Goal: Task Accomplishment & Management: Manage account settings

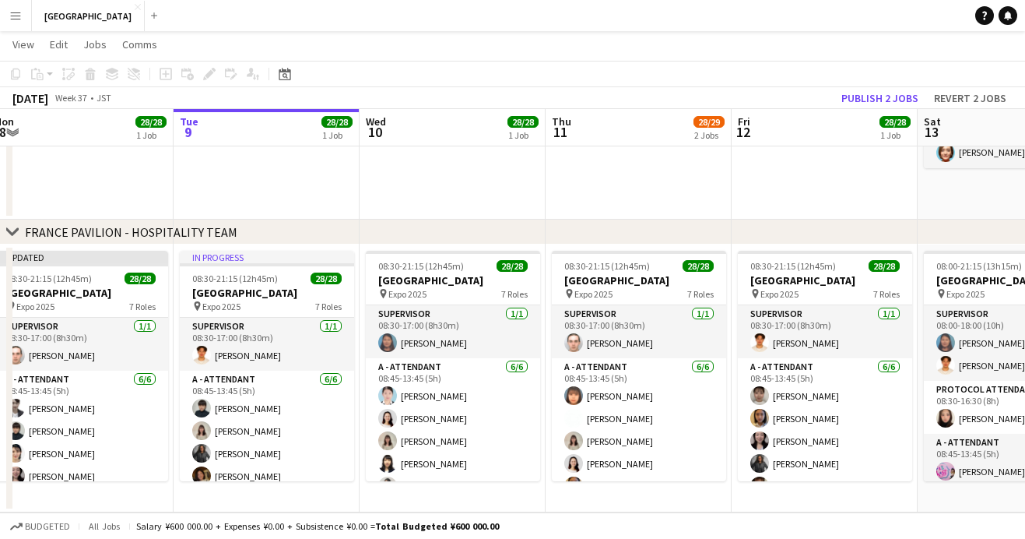
scroll to position [638, 0]
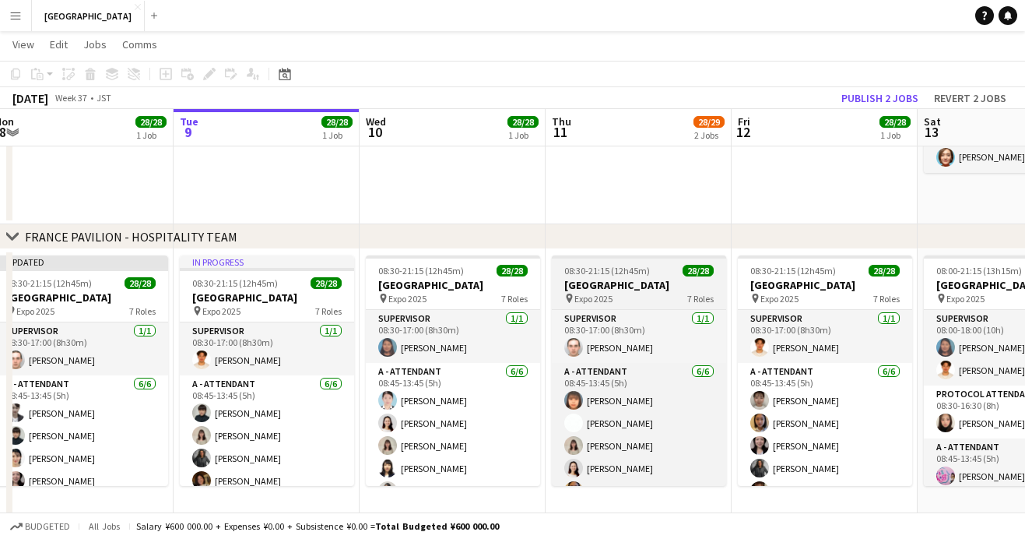
click at [632, 267] on span "08:30-21:15 (12h45m)" at bounding box center [607, 271] width 86 height 12
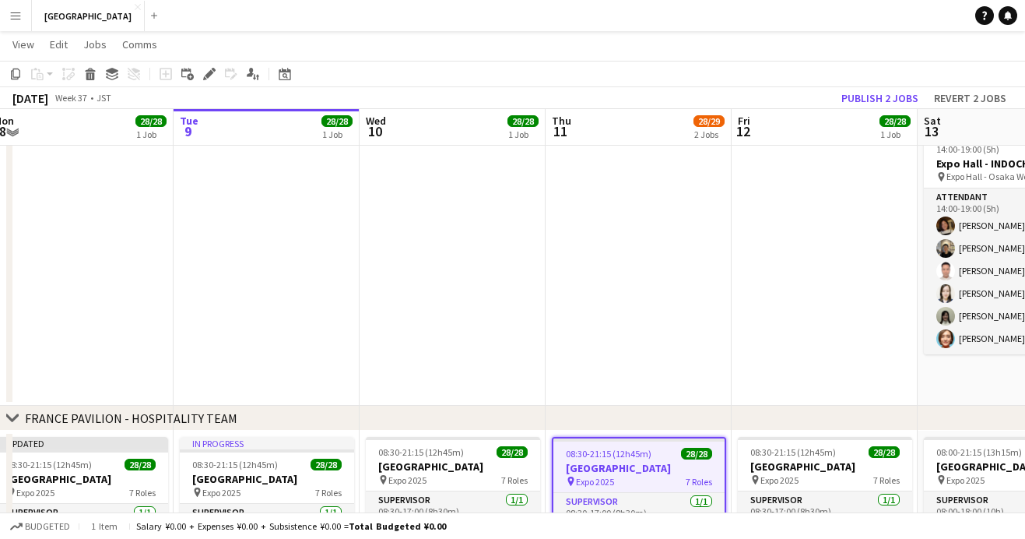
scroll to position [455, 0]
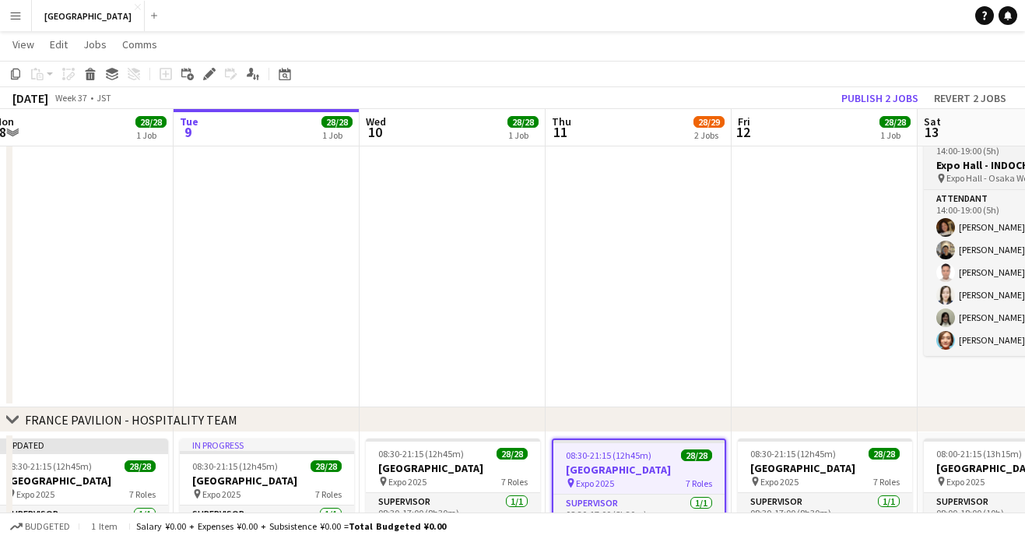
click at [954, 165] on h3 "Expo Hall - INDOCHINE LIVE" at bounding box center [1011, 165] width 174 height 14
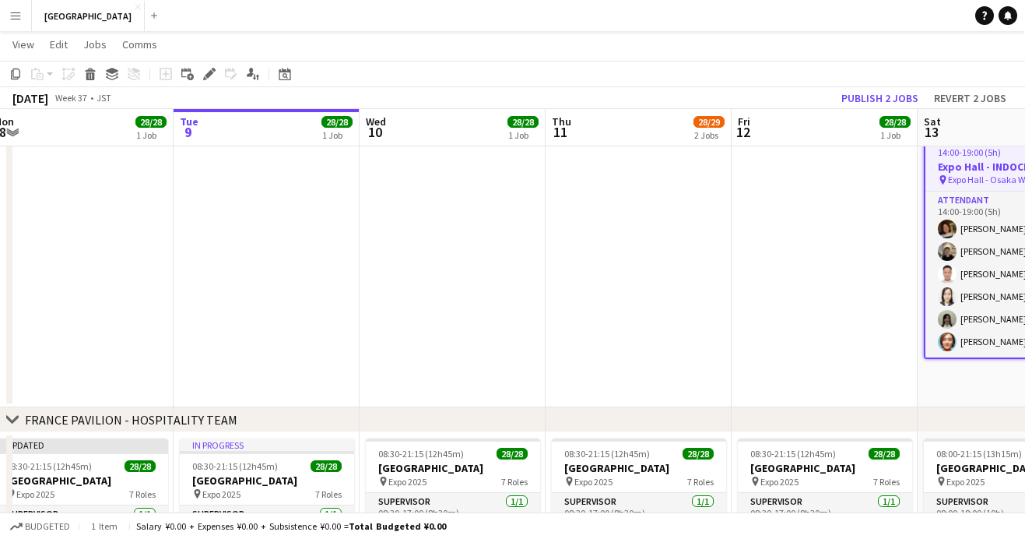
scroll to position [0, 385]
click at [214, 71] on icon at bounding box center [214, 70] width 4 height 4
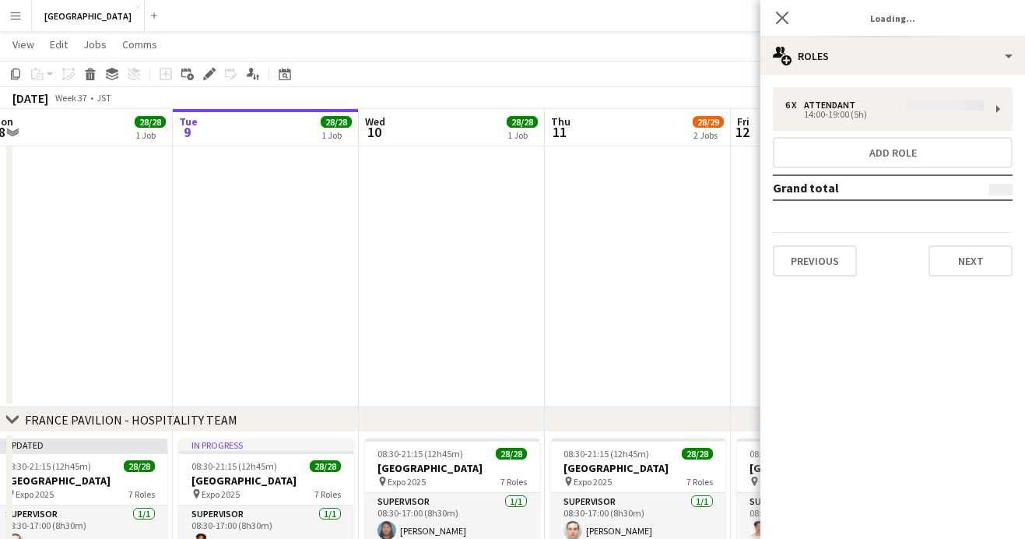
type input "**********"
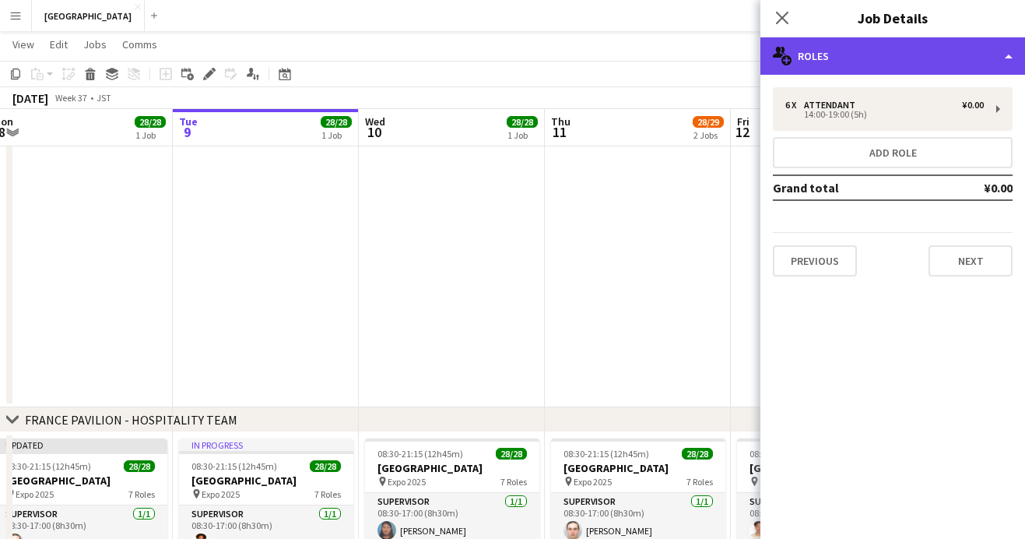
click at [904, 59] on div "multiple-users-add Roles" at bounding box center [893, 55] width 265 height 37
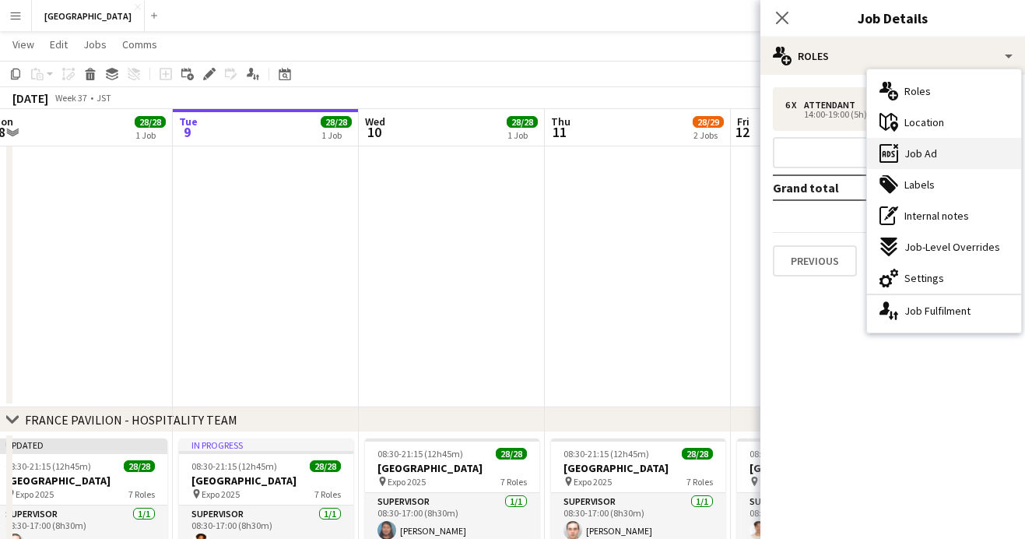
click at [922, 155] on span "Job Ad" at bounding box center [921, 153] width 33 height 14
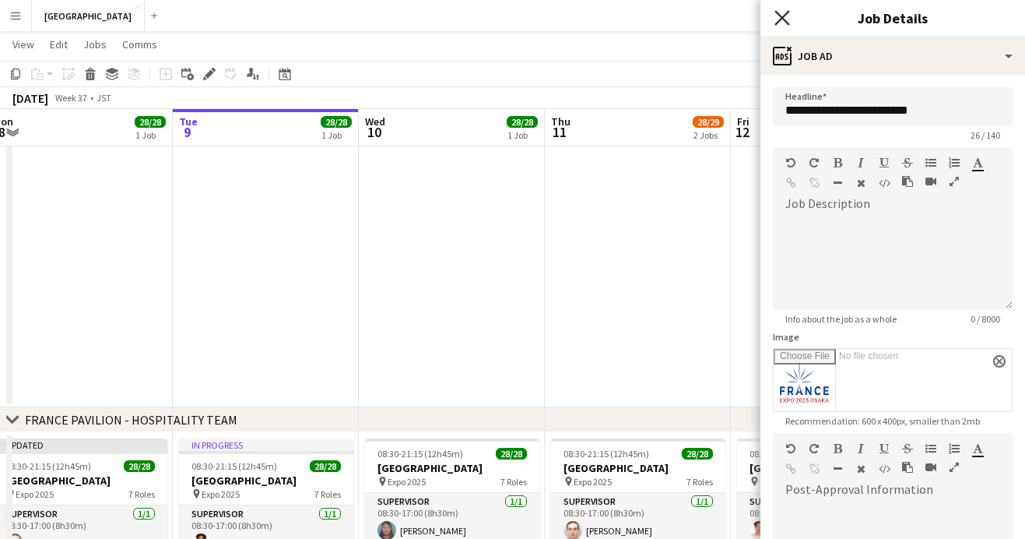
click at [786, 19] on icon "Close pop-in" at bounding box center [782, 17] width 15 height 15
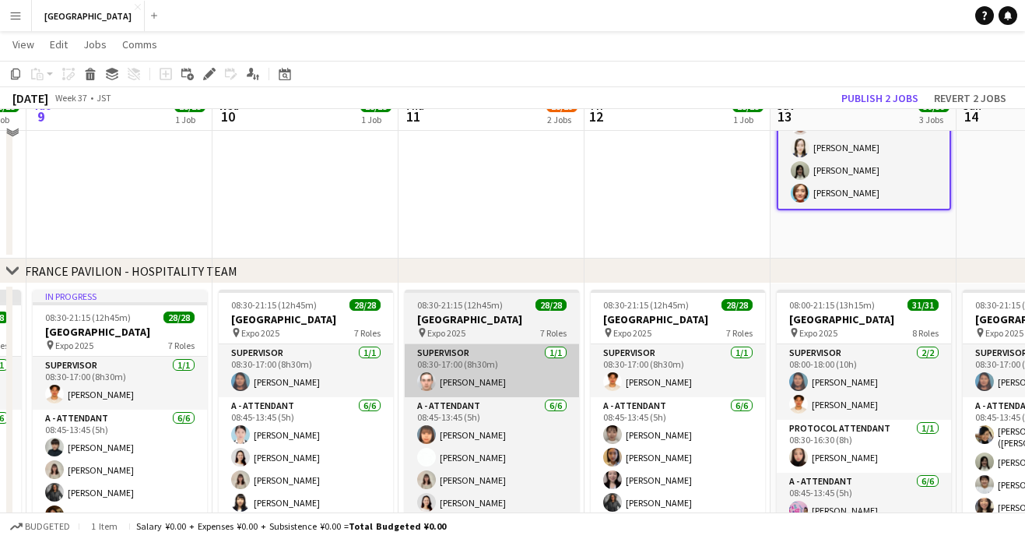
scroll to position [605, 0]
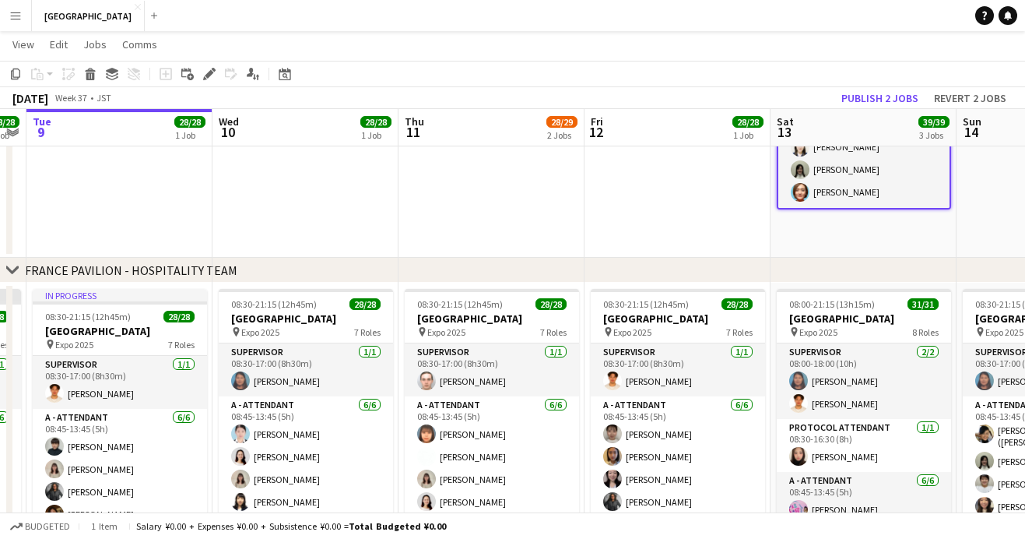
click at [522, 178] on app-date-cell at bounding box center [492, 49] width 186 height 420
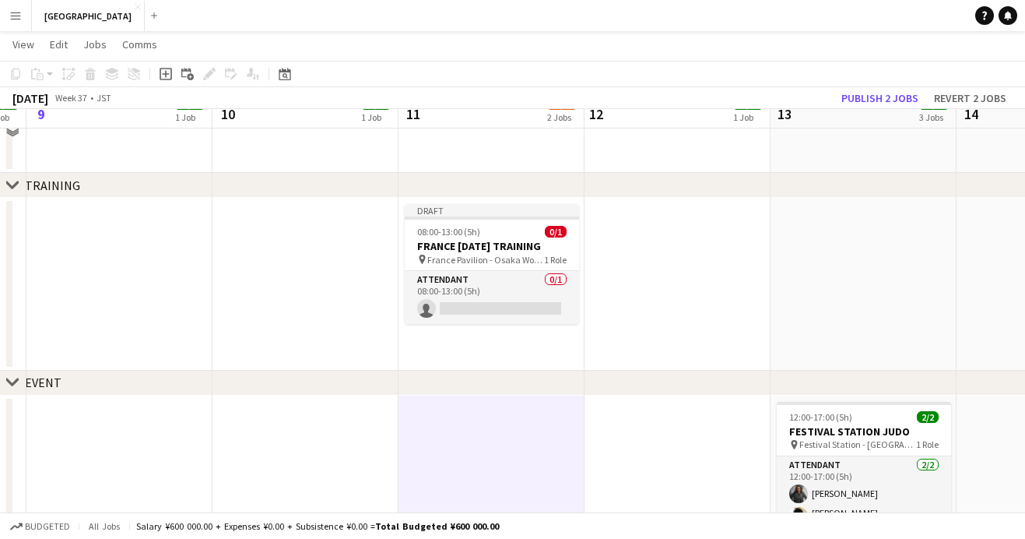
scroll to position [0, 0]
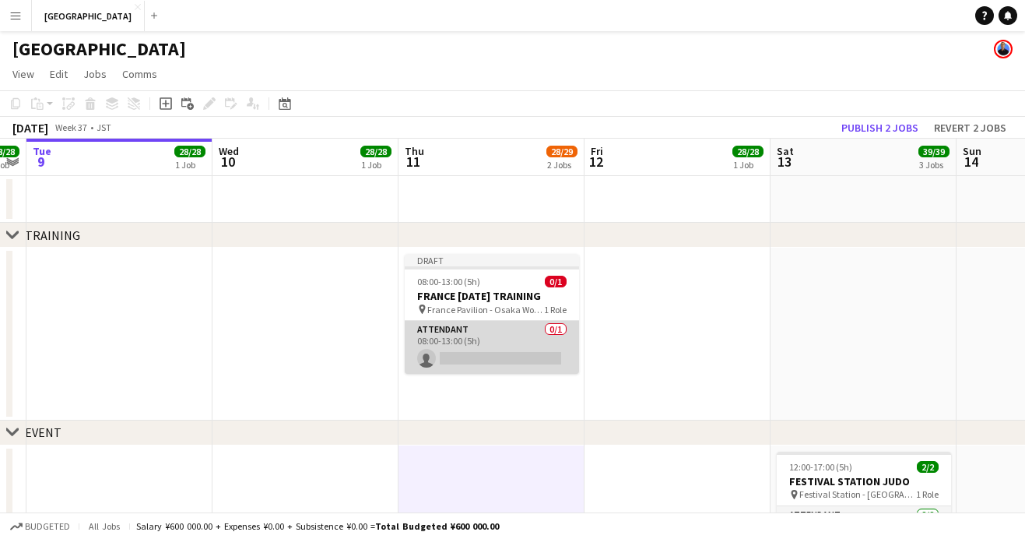
click at [488, 364] on app-card-role "ATTENDANT 0/1 08:00-13:00 (5h) single-neutral-actions" at bounding box center [492, 347] width 174 height 53
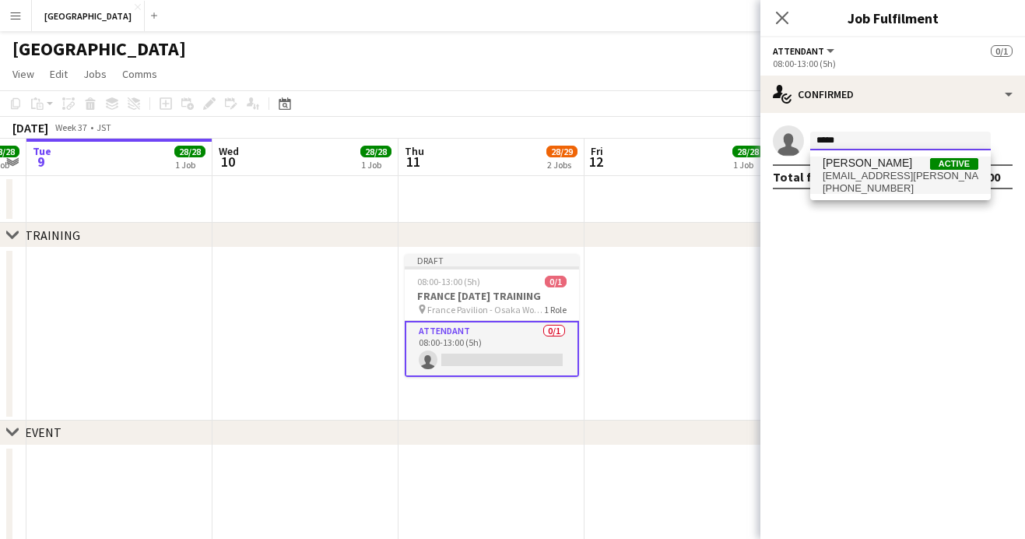
type input "*****"
click at [901, 168] on span "[PERSON_NAME] Active" at bounding box center [901, 162] width 156 height 13
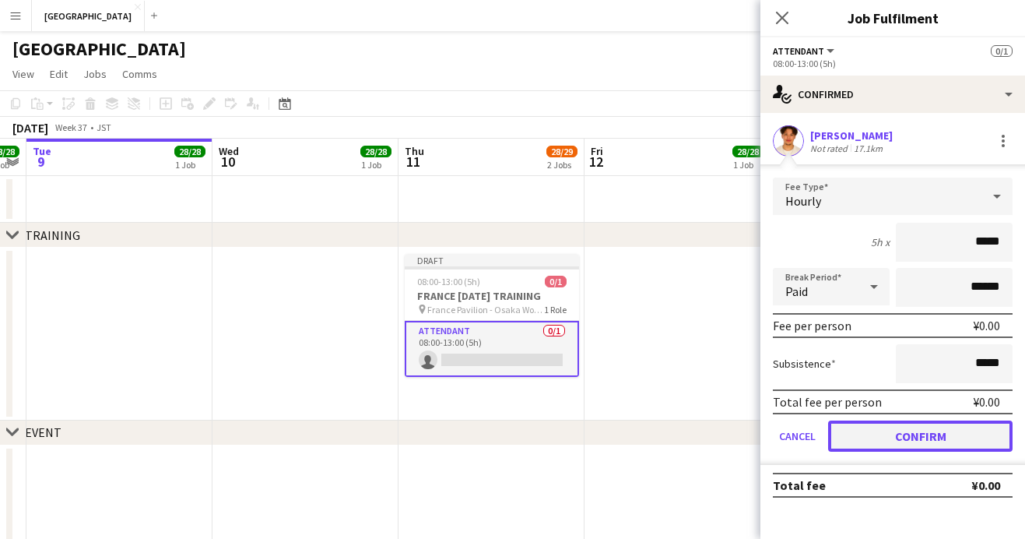
click at [914, 431] on button "Confirm" at bounding box center [920, 435] width 184 height 31
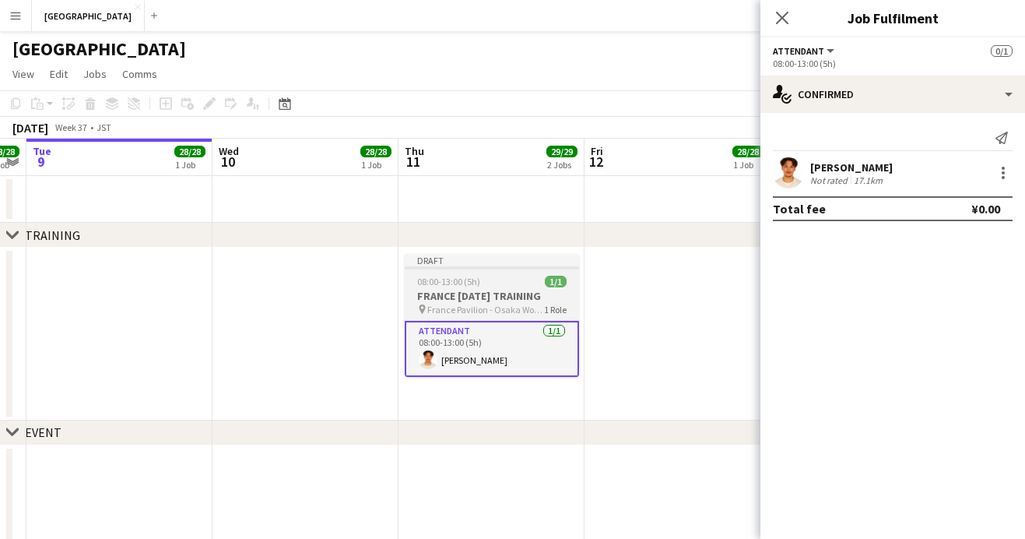
click at [477, 295] on h3 "FRANCE [DATE] TRAINING" at bounding box center [492, 296] width 174 height 14
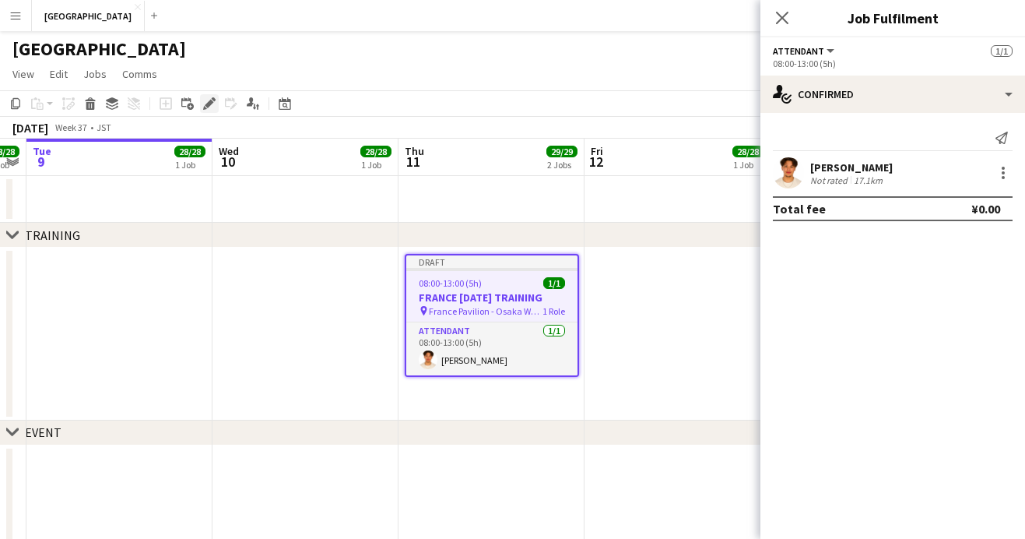
click at [206, 103] on icon "Edit" at bounding box center [209, 103] width 12 height 12
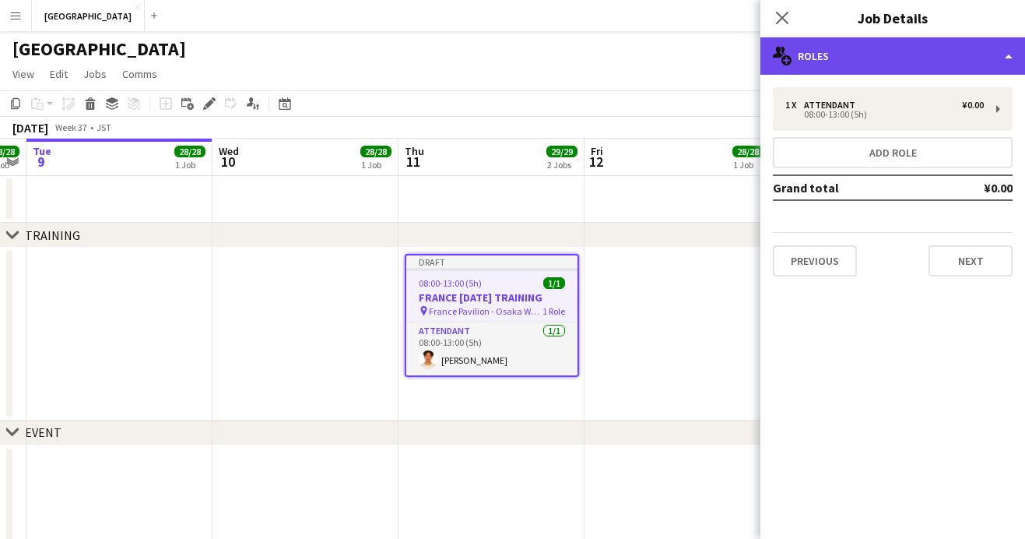
click at [932, 51] on div "multiple-users-add Roles" at bounding box center [893, 55] width 265 height 37
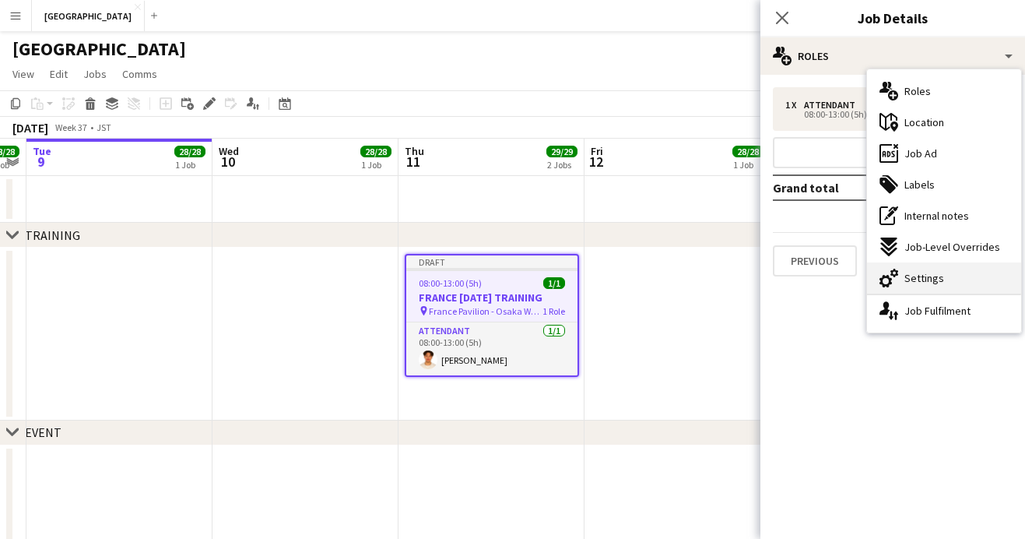
click at [940, 279] on span "Settings" at bounding box center [925, 278] width 40 height 14
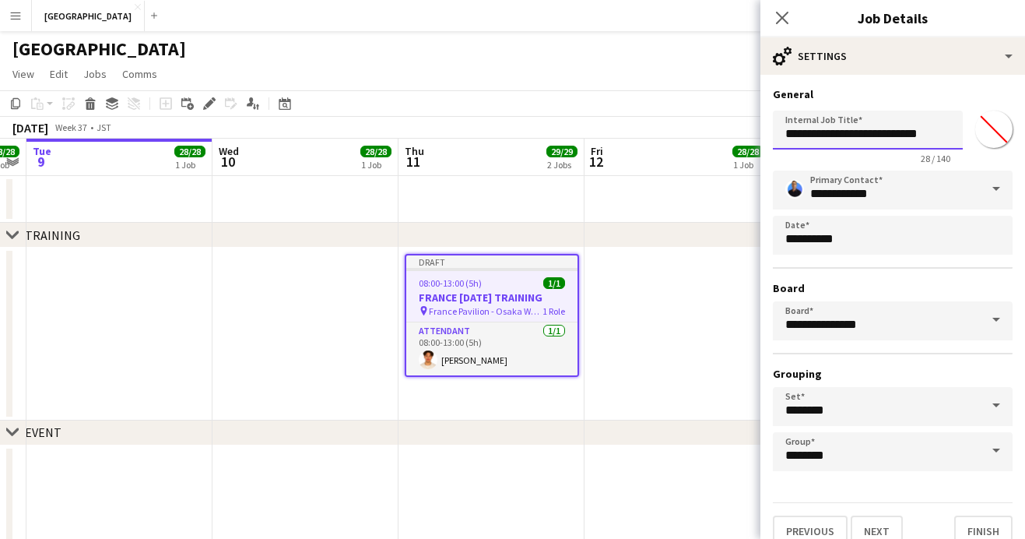
click at [916, 133] on input "**********" at bounding box center [868, 130] width 190 height 39
click at [900, 133] on input "**********" at bounding box center [868, 130] width 190 height 39
drag, startPoint x: 906, startPoint y: 132, endPoint x: 793, endPoint y: 134, distance: 112.9
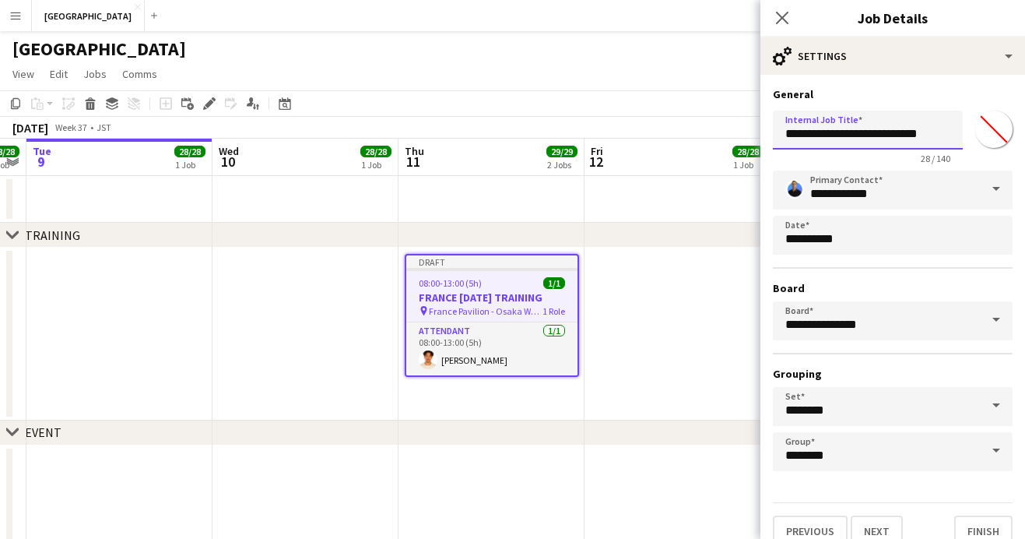
click at [793, 134] on input "**********" at bounding box center [868, 130] width 190 height 39
type input "**********"
click at [786, 12] on icon at bounding box center [782, 17] width 15 height 15
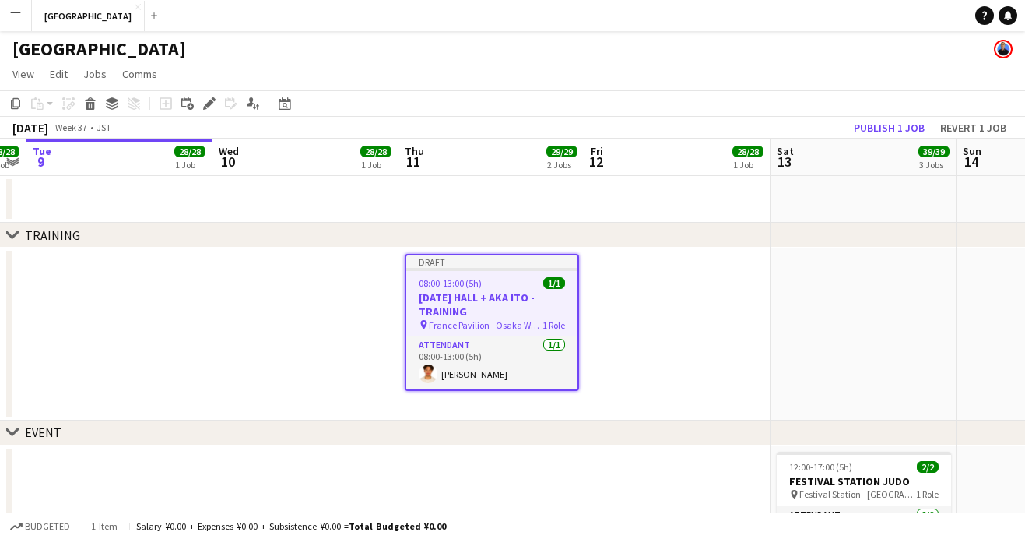
click at [656, 280] on app-date-cell at bounding box center [678, 334] width 186 height 173
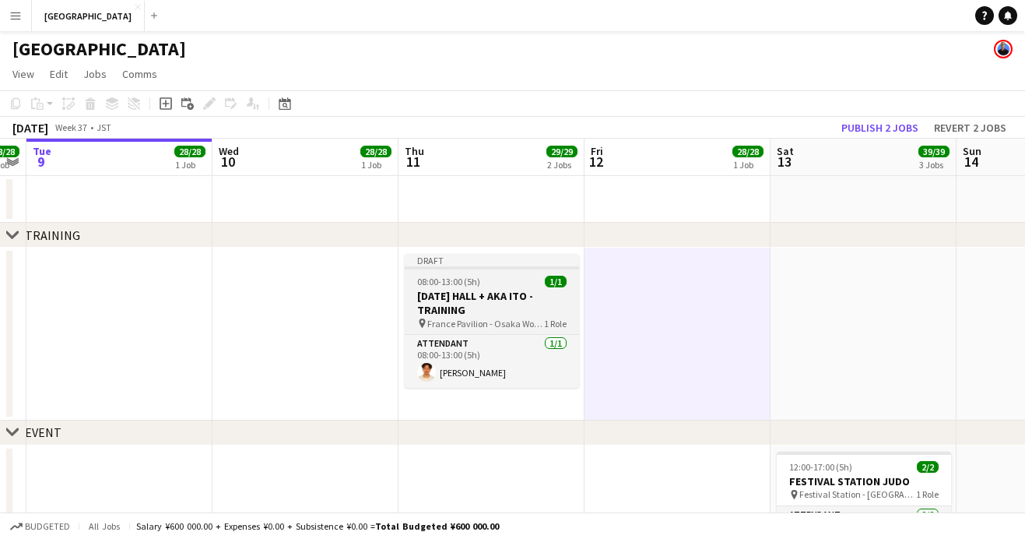
click at [522, 272] on app-job-card "Draft 08:00-13:00 (5h) 1/1 [DATE] HALL + AKA ITO - TRAINING pin France Pavilion…" at bounding box center [492, 321] width 174 height 134
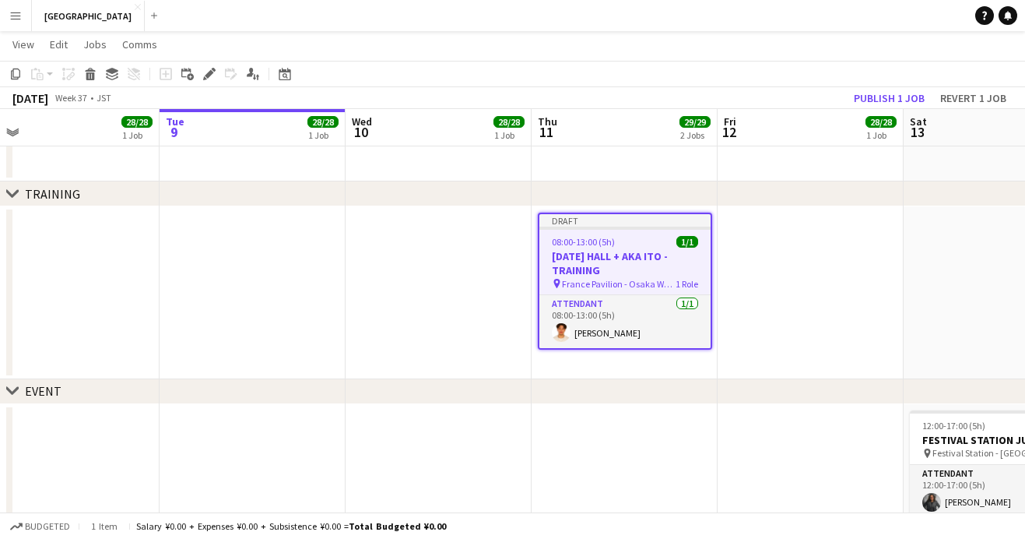
scroll to position [0, 464]
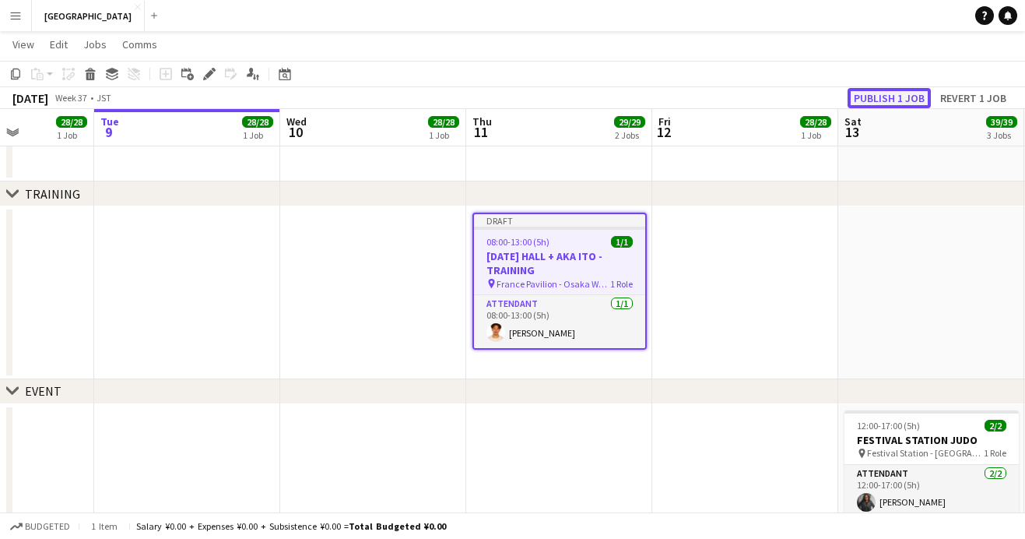
click at [905, 104] on button "Publish 1 job" at bounding box center [889, 98] width 83 height 20
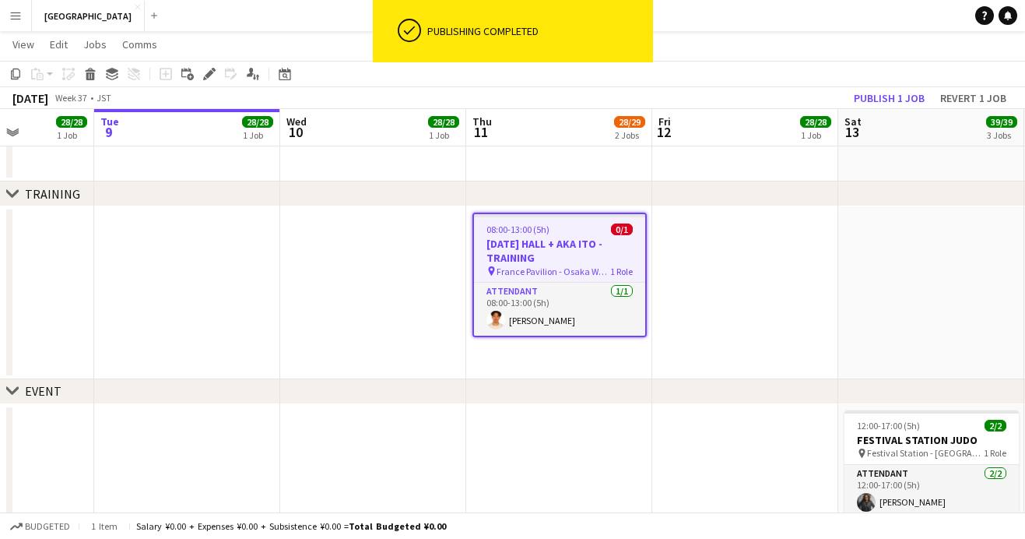
click at [570, 233] on div "08:00-13:00 (5h) 0/1" at bounding box center [559, 229] width 171 height 12
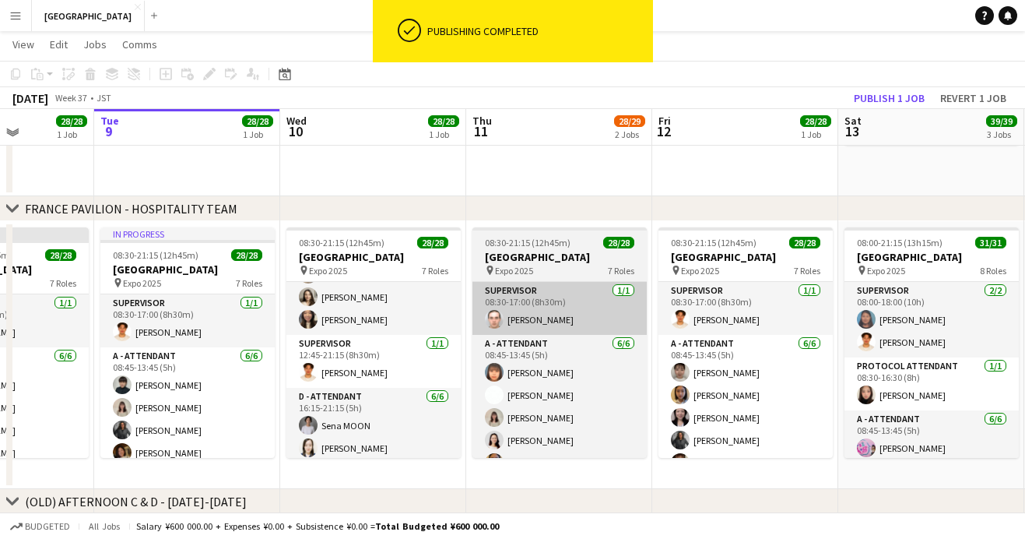
scroll to position [666, 0]
